Goal: Navigation & Orientation: Find specific page/section

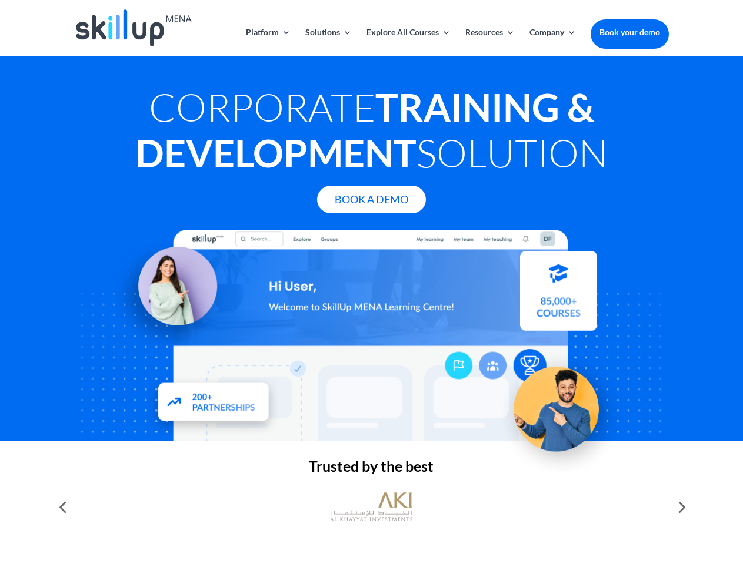
click at [371, 282] on div at bounding box center [371, 336] width 594 height 212
click at [328, 42] on link "Solutions" at bounding box center [328, 42] width 46 height 28
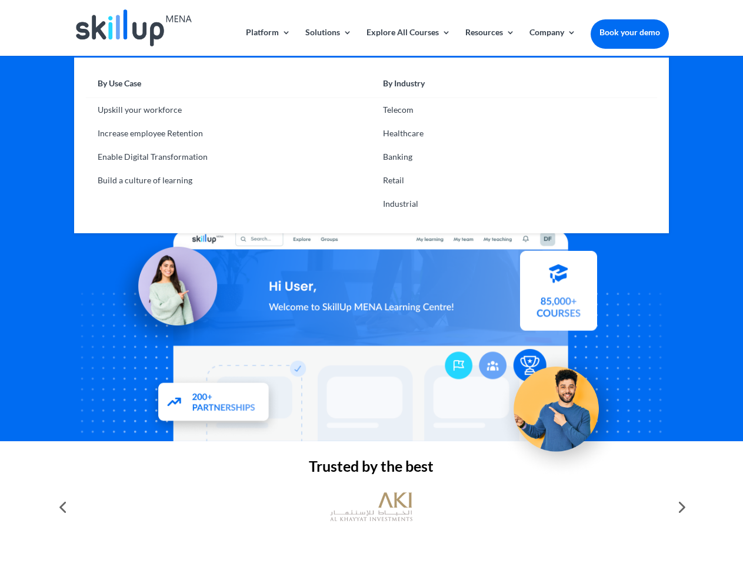
click at [407, 42] on link "Explore All Courses" at bounding box center [408, 42] width 84 height 28
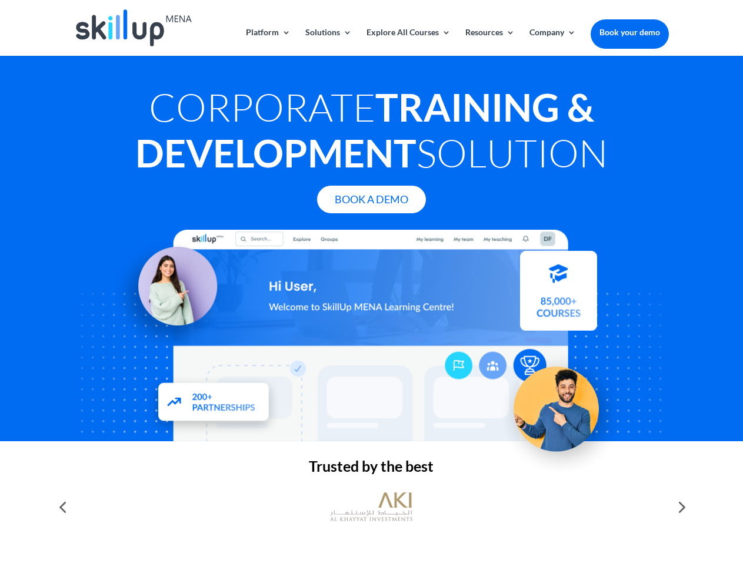
click at [489, 42] on link "Resources" at bounding box center [489, 42] width 49 height 28
click at [552, 42] on link "Company" at bounding box center [552, 42] width 46 height 28
click at [371, 507] on img at bounding box center [371, 507] width 82 height 41
